Goal: Transaction & Acquisition: Subscribe to service/newsletter

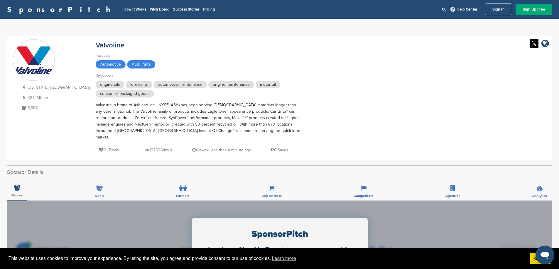
click at [203, 8] on link "Pricing" at bounding box center [209, 9] width 12 height 5
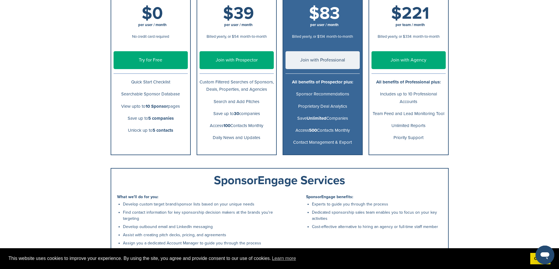
scroll to position [117, 0]
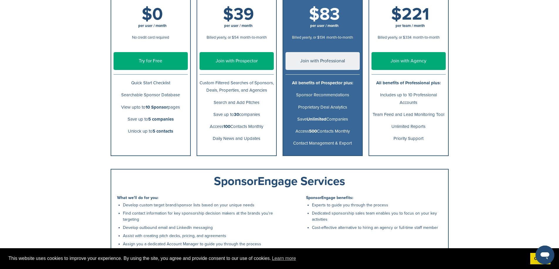
click at [166, 59] on link "Try for Free" at bounding box center [150, 61] width 74 height 18
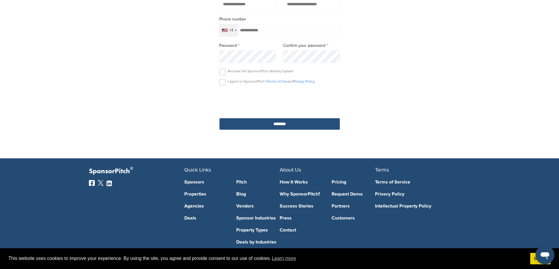
scroll to position [172, 0]
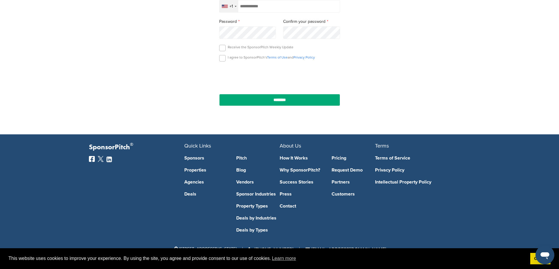
click at [294, 160] on link "How It Works" at bounding box center [300, 158] width 43 height 5
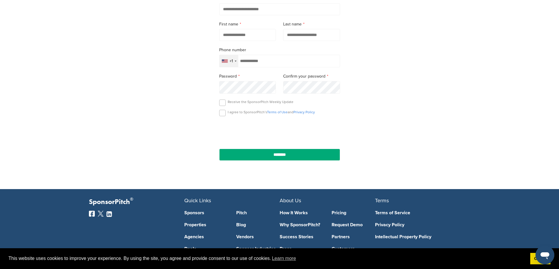
scroll to position [88, 0]
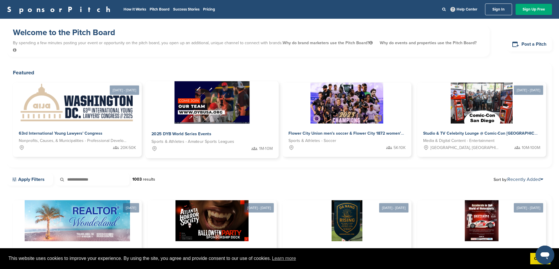
click at [145, 124] on div "2025 DYB World Series Events Sports & Athletes - Amateur Sports Leagues 1M-10M" at bounding box center [211, 141] width 133 height 35
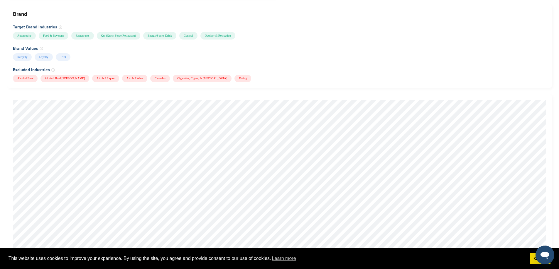
scroll to position [440, 0]
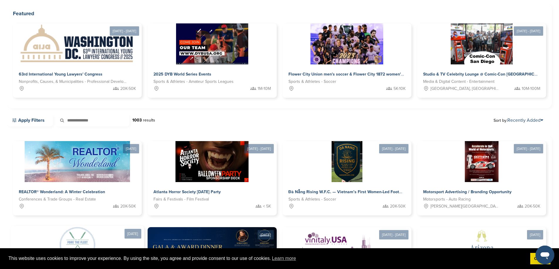
scroll to position [59, 0]
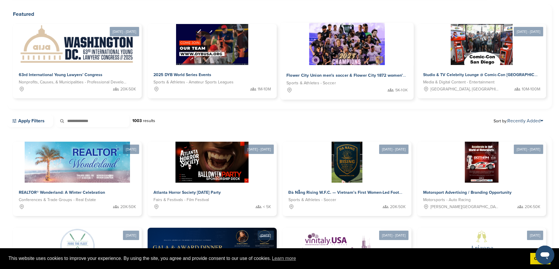
click at [286, 73] on span "Flower City Union men's soccer & Flower City 1872 women's soccer" at bounding box center [352, 75] width 132 height 5
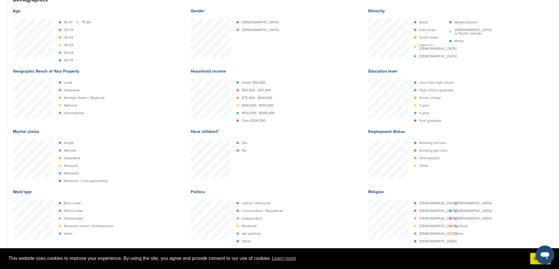
scroll to position [909, 0]
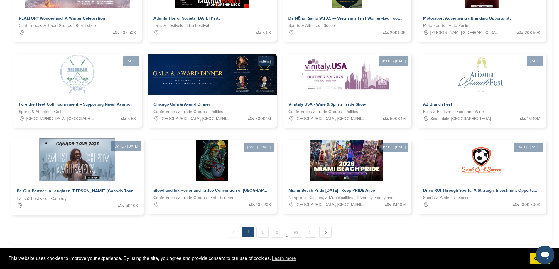
scroll to position [235, 0]
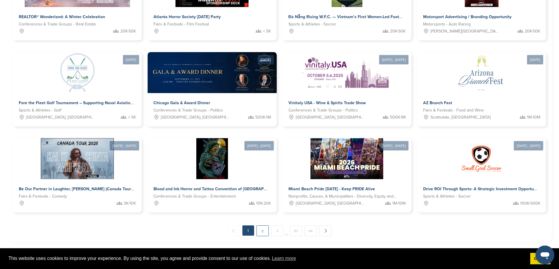
click at [264, 226] on link "2" at bounding box center [262, 231] width 12 height 11
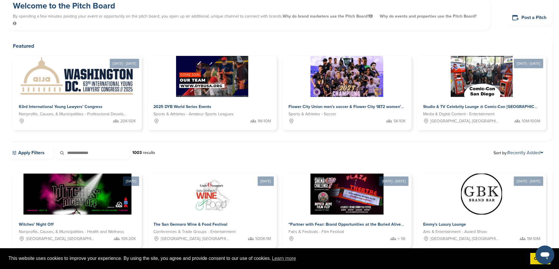
scroll to position [0, 0]
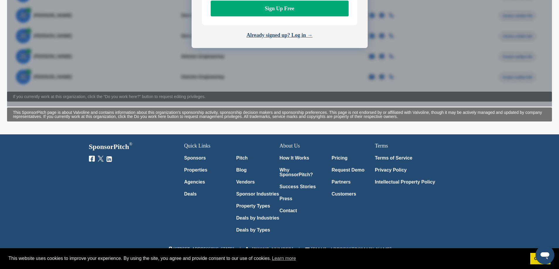
scroll to position [352, 0]
